Goal: Task Accomplishment & Management: Use online tool/utility

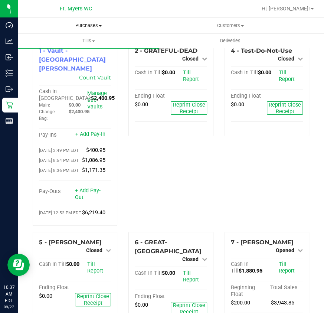
click at [82, 26] on span "Purchases" at bounding box center [89, 25] width 142 height 7
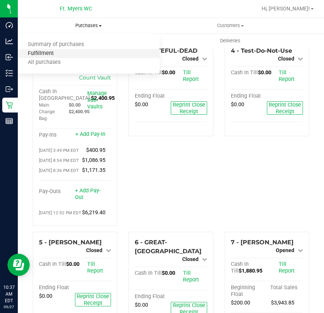
click at [57, 53] on span "Fulfillment" at bounding box center [41, 53] width 46 height 6
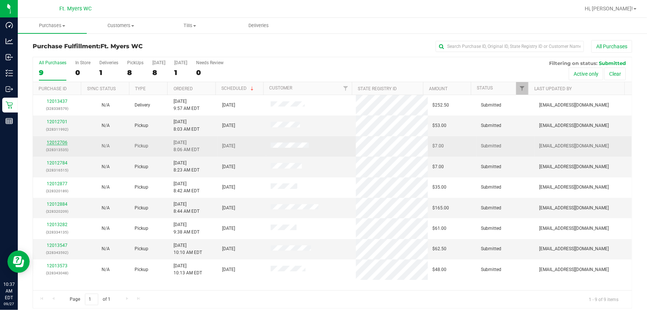
click at [56, 143] on link "12012706" at bounding box center [57, 142] width 21 height 5
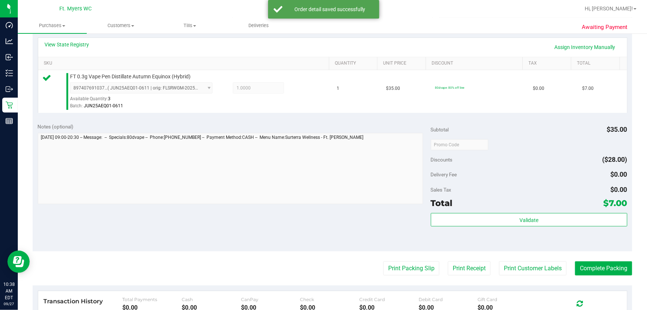
scroll to position [168, 0]
click at [323, 211] on div "Subtotal $35.00 Discounts ($28.00) Delivery Fee $0.00 Sales Tax $0.00 Total $7.…" at bounding box center [529, 184] width 197 height 124
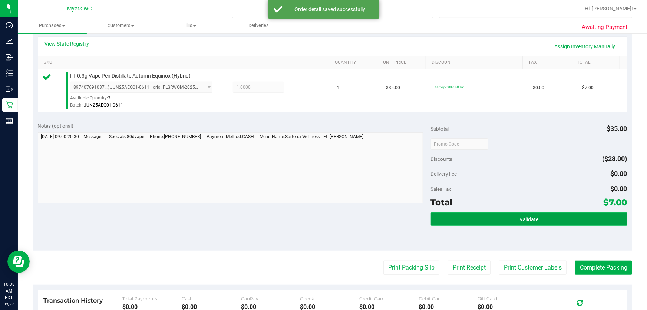
click at [323, 217] on button "Validate" at bounding box center [529, 218] width 197 height 13
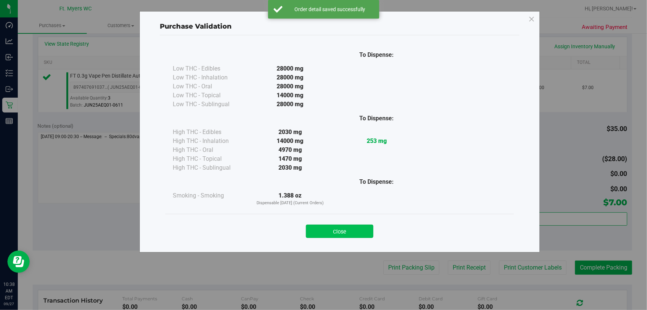
click at [323, 238] on div "Close" at bounding box center [339, 229] width 349 height 30
click at [323, 233] on button "Close" at bounding box center [340, 230] width 68 height 13
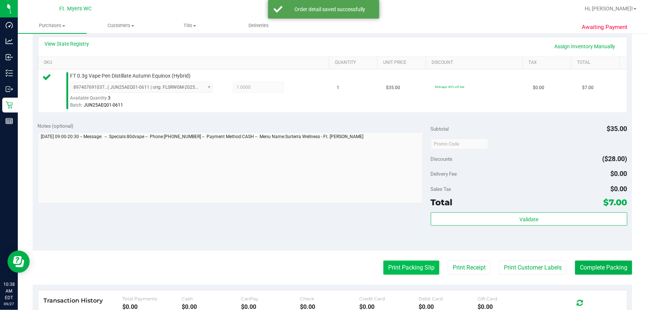
click at [323, 264] on button "Print Packing Slip" at bounding box center [412, 267] width 56 height 14
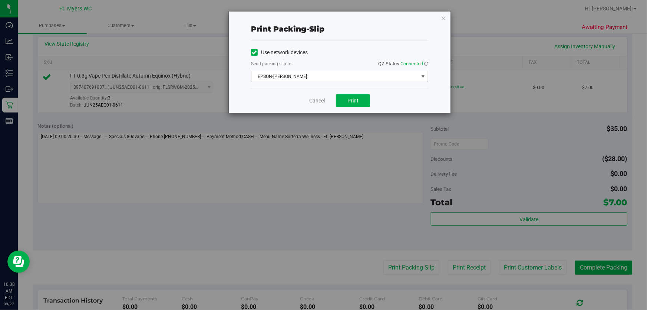
click at [323, 73] on span "EPSON-[PERSON_NAME]" at bounding box center [335, 76] width 167 height 10
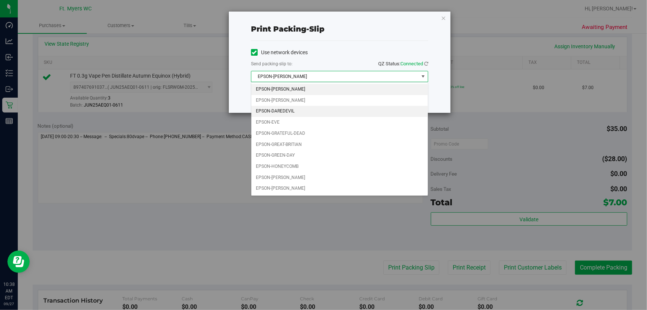
click at [304, 112] on li "EPSON-DAREDEVIL" at bounding box center [340, 111] width 177 height 11
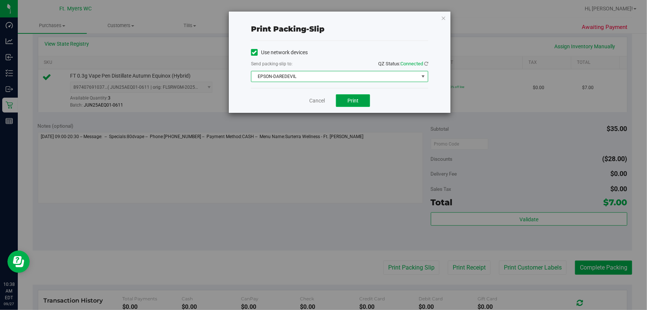
click at [323, 100] on span "Print" at bounding box center [353, 101] width 11 height 6
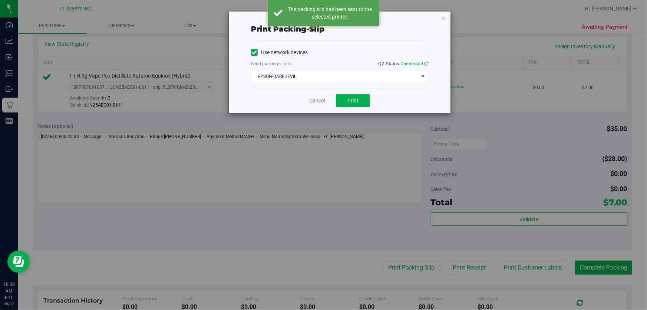
click at [322, 99] on link "Cancel" at bounding box center [317, 101] width 16 height 8
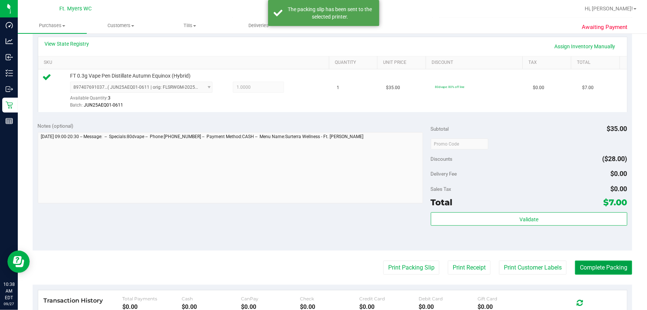
click at [323, 263] on button "Complete Packing" at bounding box center [603, 267] width 57 height 14
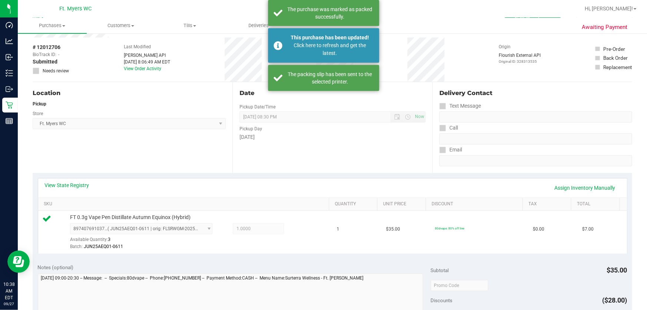
scroll to position [0, 0]
